Goal: Task Accomplishment & Management: Manage account settings

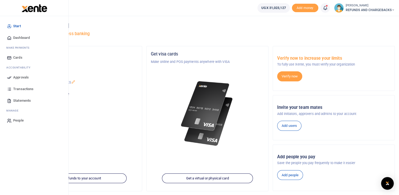
click at [20, 77] on span "Approvals" at bounding box center [21, 77] width 16 height 5
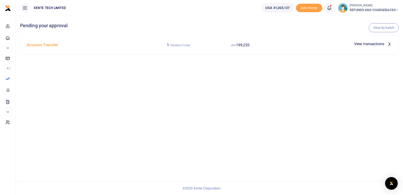
click at [386, 45] on p "View transactions" at bounding box center [373, 44] width 38 height 6
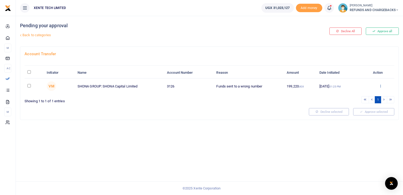
click at [382, 86] on icon at bounding box center [380, 86] width 3 height 4
click at [361, 94] on link "Approve" at bounding box center [361, 94] width 42 height 7
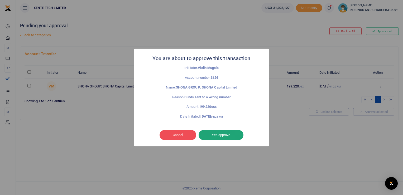
click at [227, 135] on button "Yes approve" at bounding box center [221, 135] width 45 height 10
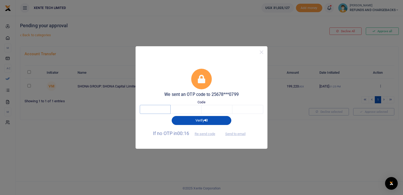
click at [163, 109] on input "text" at bounding box center [155, 109] width 31 height 9
type input "8"
type input "0"
type input "5"
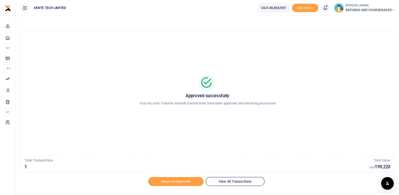
click at [350, 9] on span "REFUNDS AND CHARGEBACKS" at bounding box center [370, 10] width 49 height 5
click at [362, 37] on link "Logout" at bounding box center [374, 38] width 42 height 7
